Goal: Find specific page/section: Find specific page/section

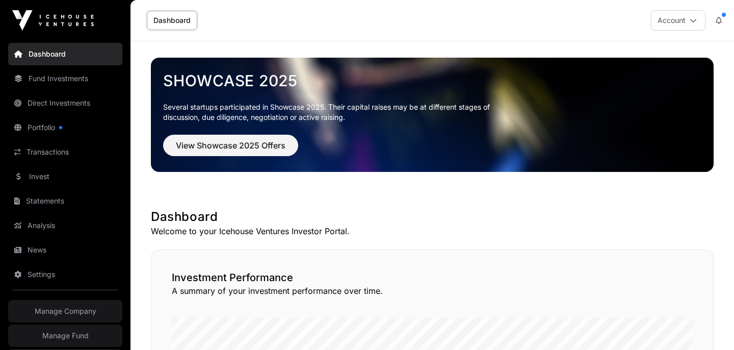
click at [40, 240] on link "News" at bounding box center [65, 250] width 114 height 22
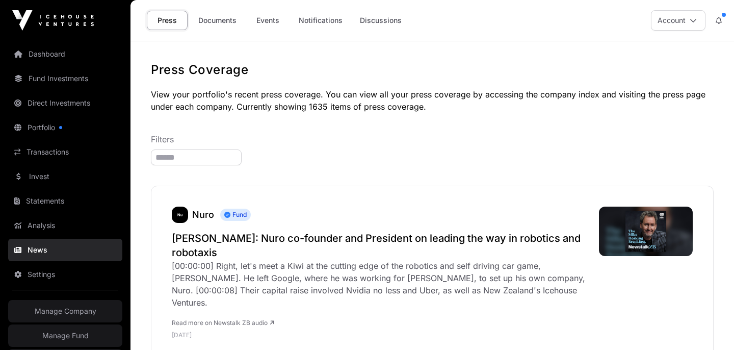
click at [227, 24] on link "Documents" at bounding box center [217, 20] width 51 height 19
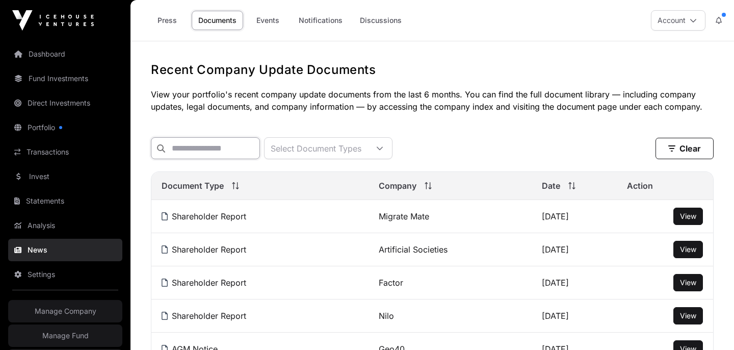
click at [210, 150] on input "text" at bounding box center [205, 148] width 109 height 22
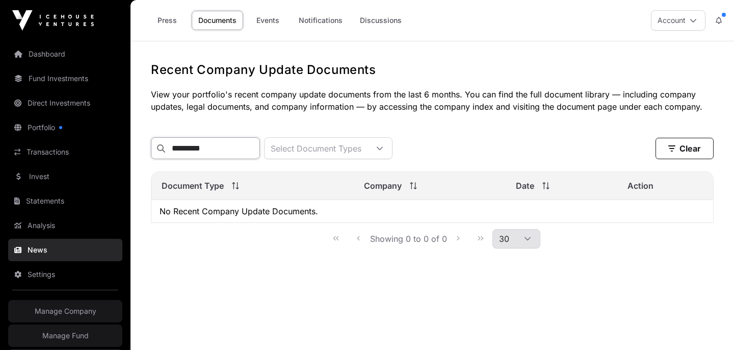
type input "*********"
click at [55, 101] on link "Direct Investments" at bounding box center [65, 103] width 114 height 22
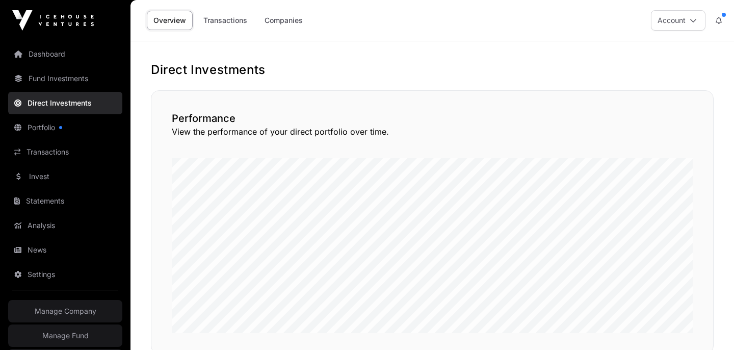
click at [286, 26] on link "Companies" at bounding box center [283, 20] width 51 height 19
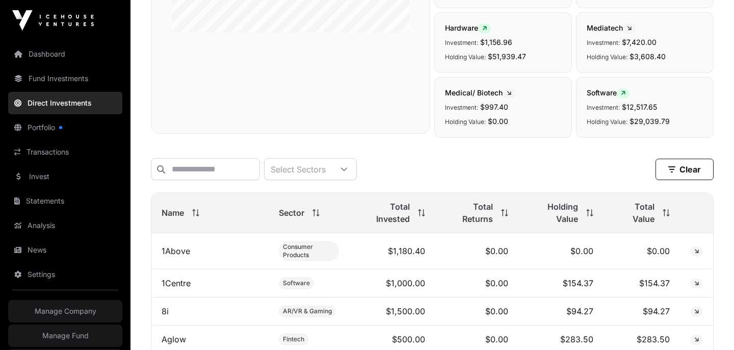
scroll to position [974, 0]
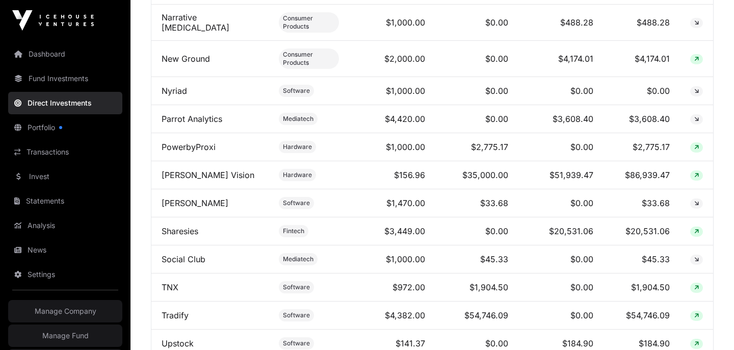
click at [184, 176] on link "[PERSON_NAME] Vision" at bounding box center [208, 175] width 93 height 10
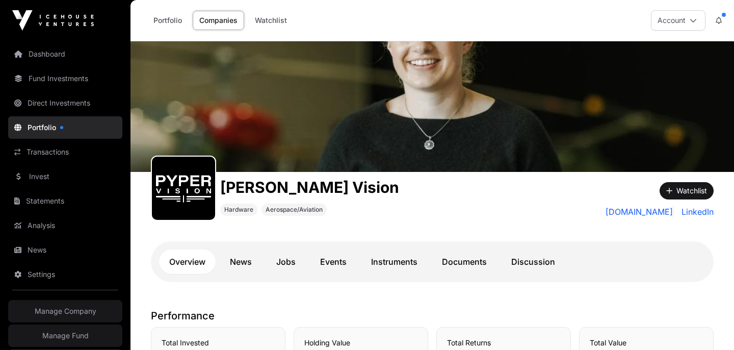
click at [451, 260] on link "Documents" at bounding box center [464, 261] width 65 height 24
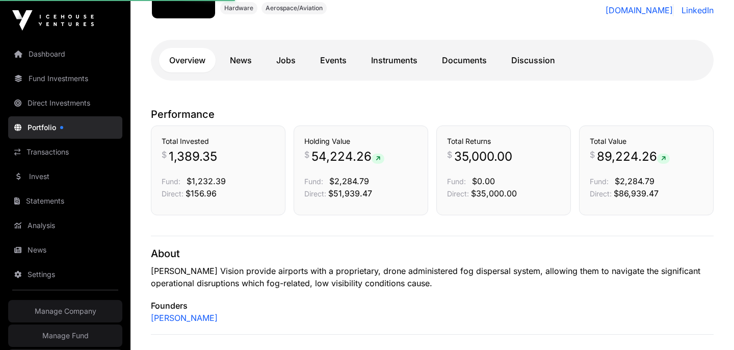
scroll to position [201, 0]
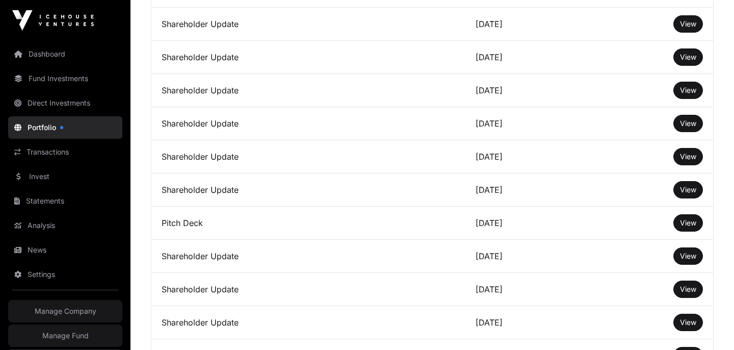
scroll to position [2806, 0]
